Goal: Transaction & Acquisition: Obtain resource

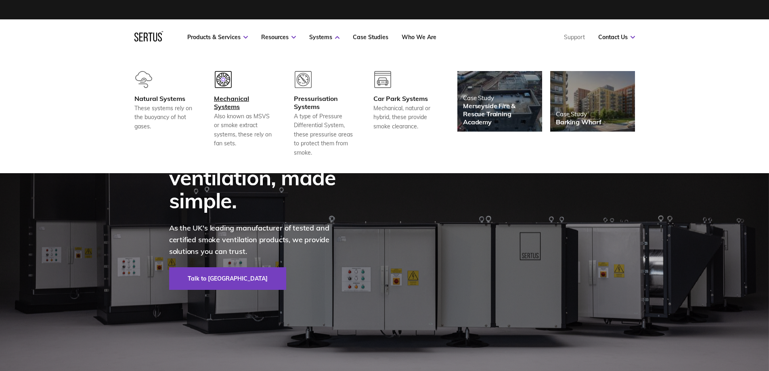
click at [226, 85] on img at bounding box center [223, 79] width 17 height 17
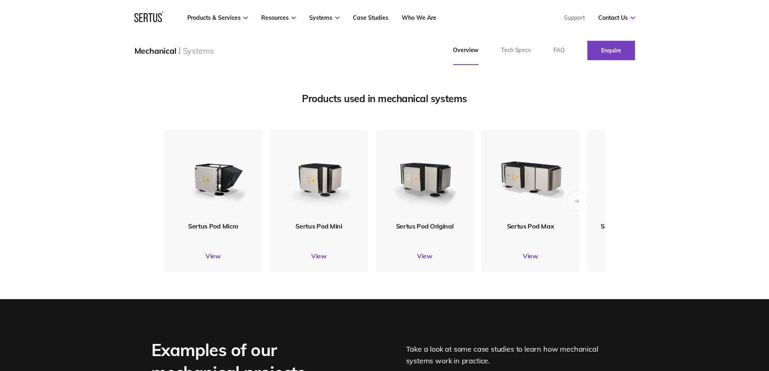
scroll to position [968, 0]
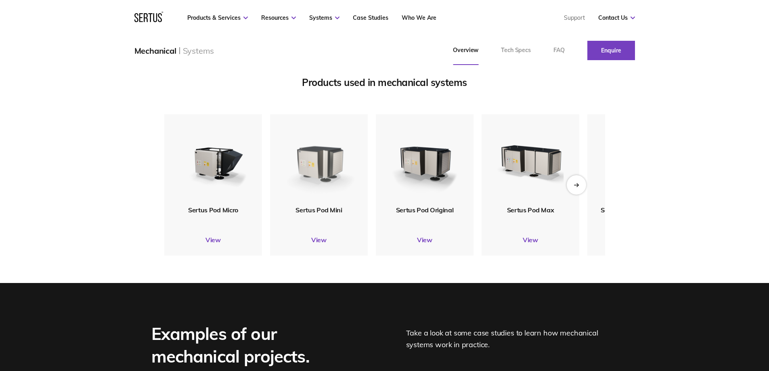
click at [328, 206] on img at bounding box center [318, 159] width 79 height 93
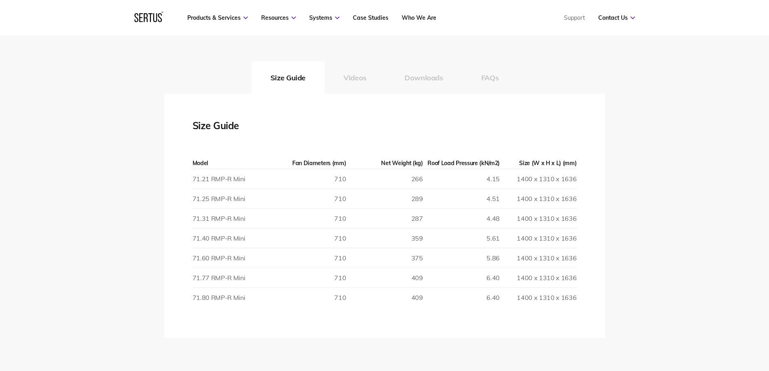
scroll to position [1251, 0]
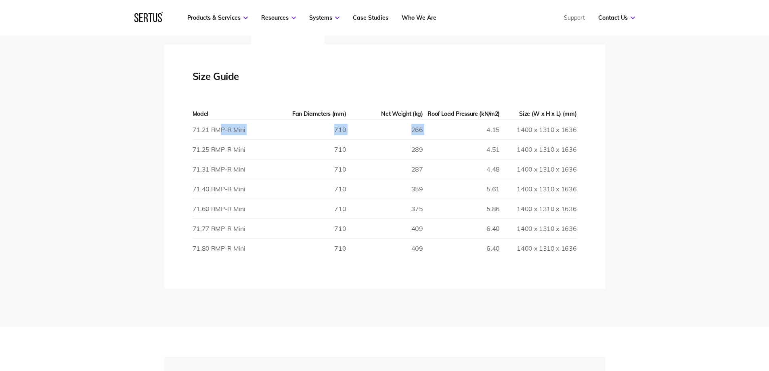
drag, startPoint x: 293, startPoint y: 130, endPoint x: 462, endPoint y: 137, distance: 169.2
click at [462, 137] on tr "71.21 RMP-R Mini 710 266 4.15 1400 x 1310 x 1636" at bounding box center [384, 130] width 384 height 20
click at [462, 141] on td "4.51" at bounding box center [461, 150] width 77 height 20
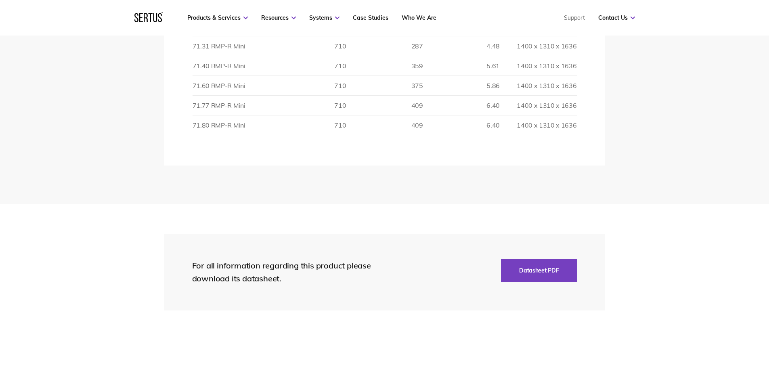
scroll to position [1412, 0]
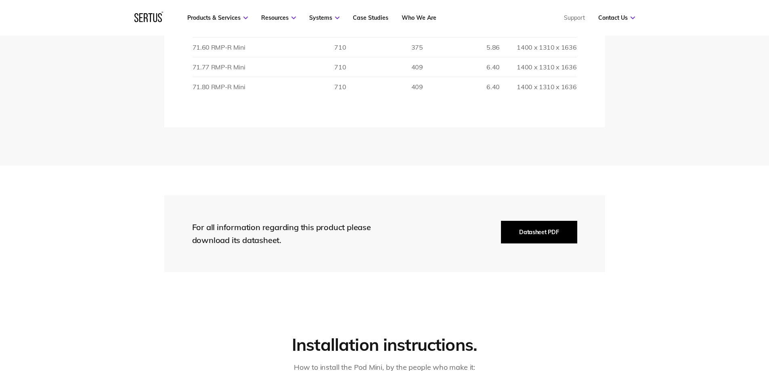
click at [510, 230] on button "Datasheet PDF" at bounding box center [539, 232] width 76 height 23
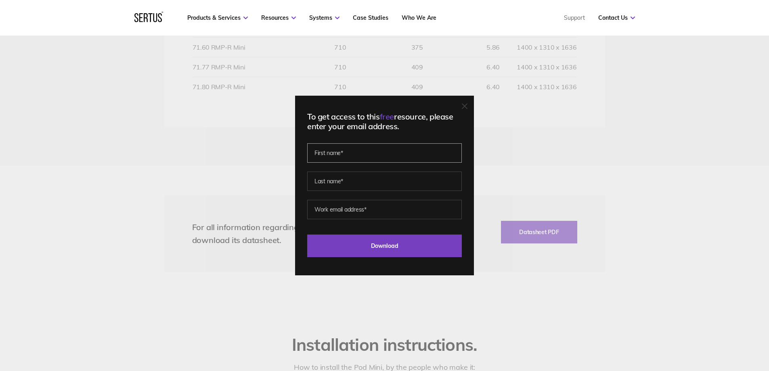
click at [358, 147] on input "text" at bounding box center [384, 152] width 155 height 19
type input "[PERSON_NAME]"
type input "Bitran"
type input "[EMAIL_ADDRESS][DOMAIN_NAME]"
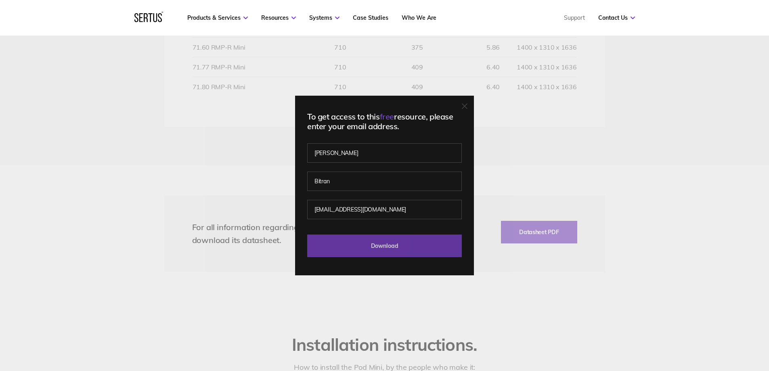
click at [340, 235] on input "Download" at bounding box center [384, 245] width 155 height 23
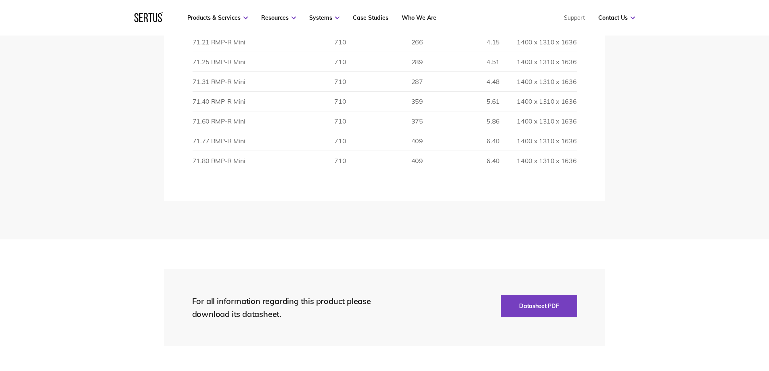
scroll to position [1251, 0]
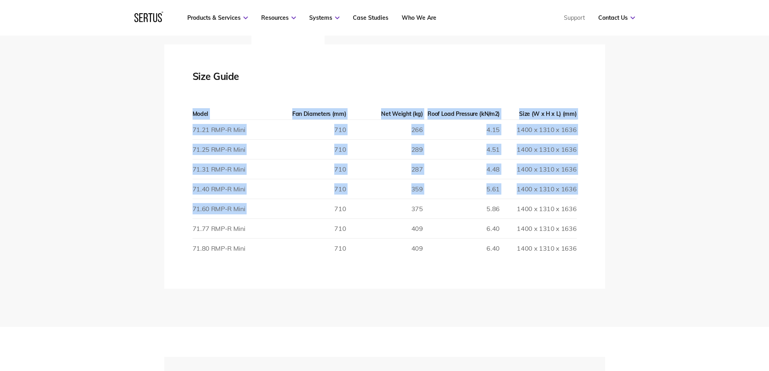
drag, startPoint x: 541, startPoint y: 209, endPoint x: 332, endPoint y: 209, distance: 209.0
click at [332, 209] on div "Size Guide Model Fan Diameters (mm) Net Weight (kg) Roof Load Pressure (kN/m2) …" at bounding box center [384, 166] width 441 height 244
click at [332, 209] on td "710" at bounding box center [307, 209] width 77 height 20
drag, startPoint x: 195, startPoint y: 211, endPoint x: 587, endPoint y: 208, distance: 392.6
click at [588, 211] on div "Size Guide Model Fan Diameters (mm) Net Weight (kg) Roof Load Pressure (kN/m2) …" at bounding box center [384, 166] width 441 height 244
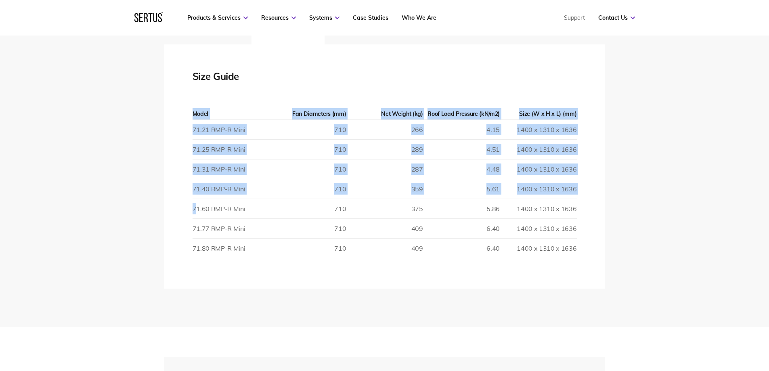
click at [570, 207] on td "1400 x 1310 x 1636" at bounding box center [537, 209] width 77 height 20
drag, startPoint x: 586, startPoint y: 207, endPoint x: 508, endPoint y: 207, distance: 77.9
click at [508, 207] on div "Size Guide Model Fan Diameters (mm) Net Weight (kg) Roof Load Pressure (kN/m2) …" at bounding box center [384, 166] width 441 height 244
click at [584, 229] on div "Size Guide Model Fan Diameters (mm) Net Weight (kg) Roof Load Pressure (kN/m2) …" at bounding box center [384, 166] width 441 height 244
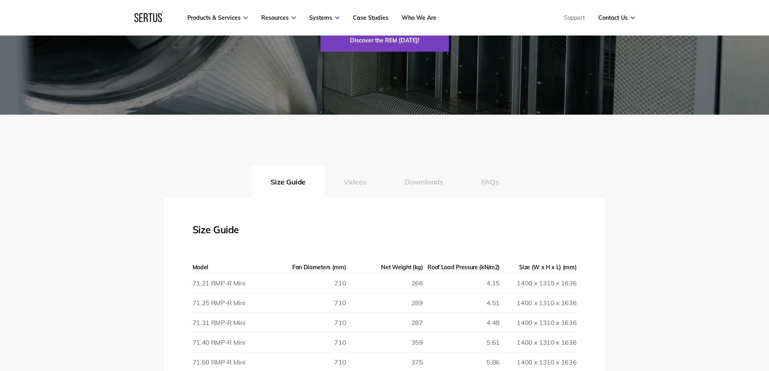
scroll to position [968, 0]
